Goal: Task Accomplishment & Management: Manage account settings

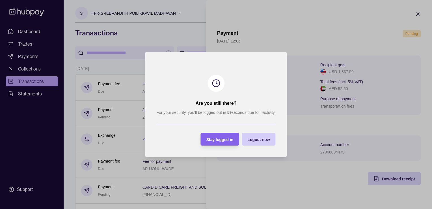
click at [252, 138] on span "Logout now" at bounding box center [258, 139] width 22 height 5
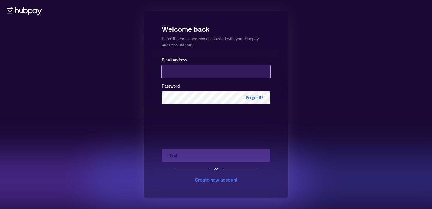
type input "**********"
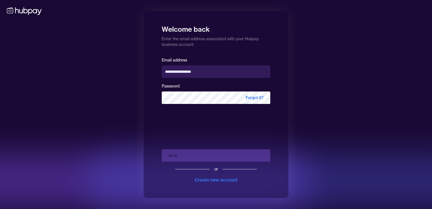
click at [290, 113] on div "**********" at bounding box center [216, 104] width 432 height 209
click at [288, 112] on div "**********" at bounding box center [216, 104] width 145 height 186
